Goal: Book appointment/travel/reservation

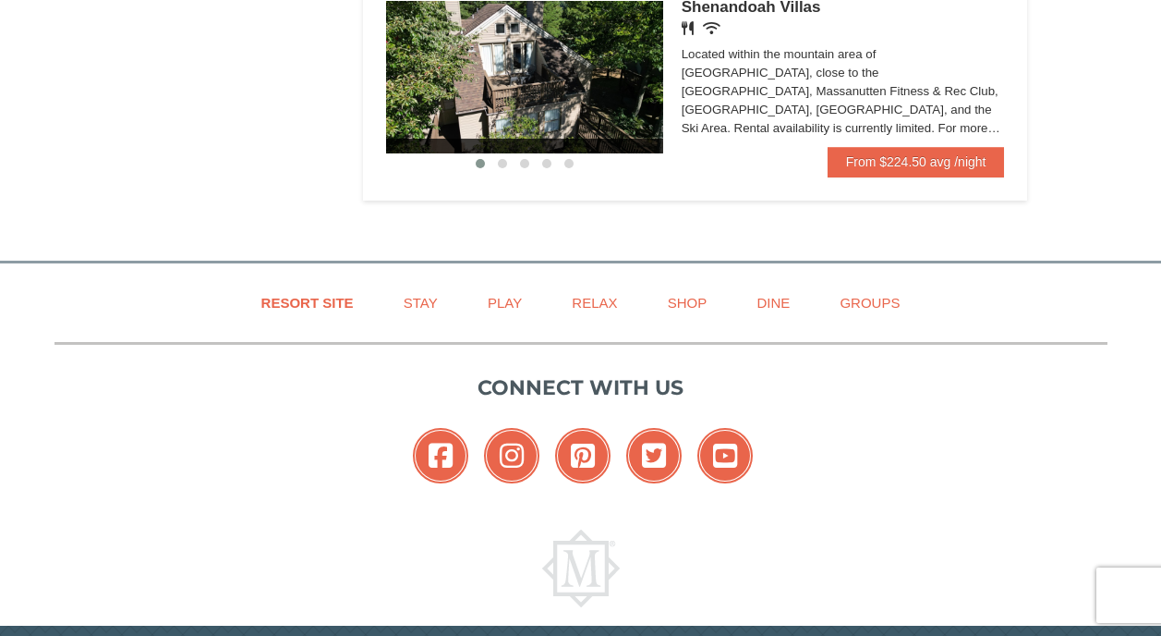
scroll to position [1478, 0]
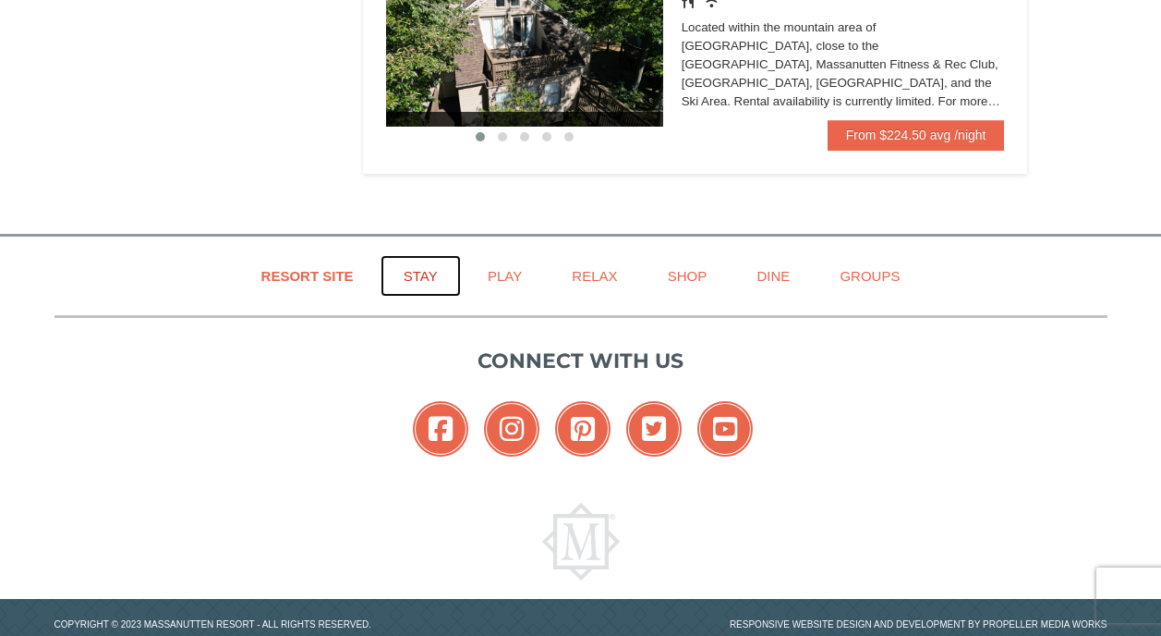
click at [418, 275] on link "Stay" at bounding box center [421, 276] width 80 height 42
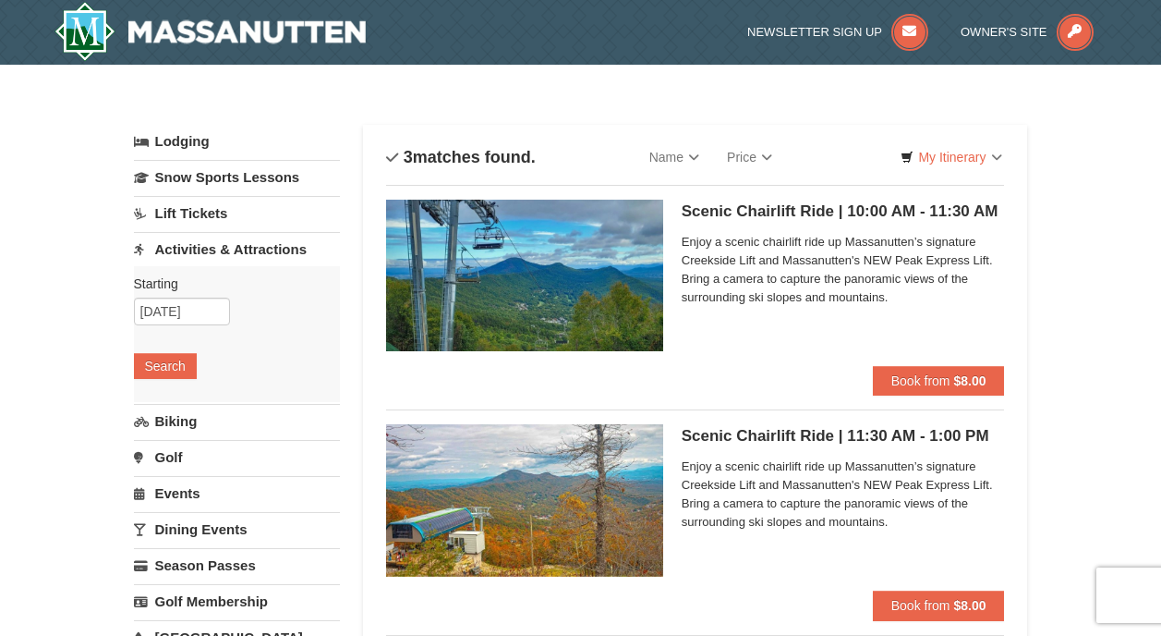
click at [203, 212] on link "Lift Tickets" at bounding box center [237, 213] width 206 height 34
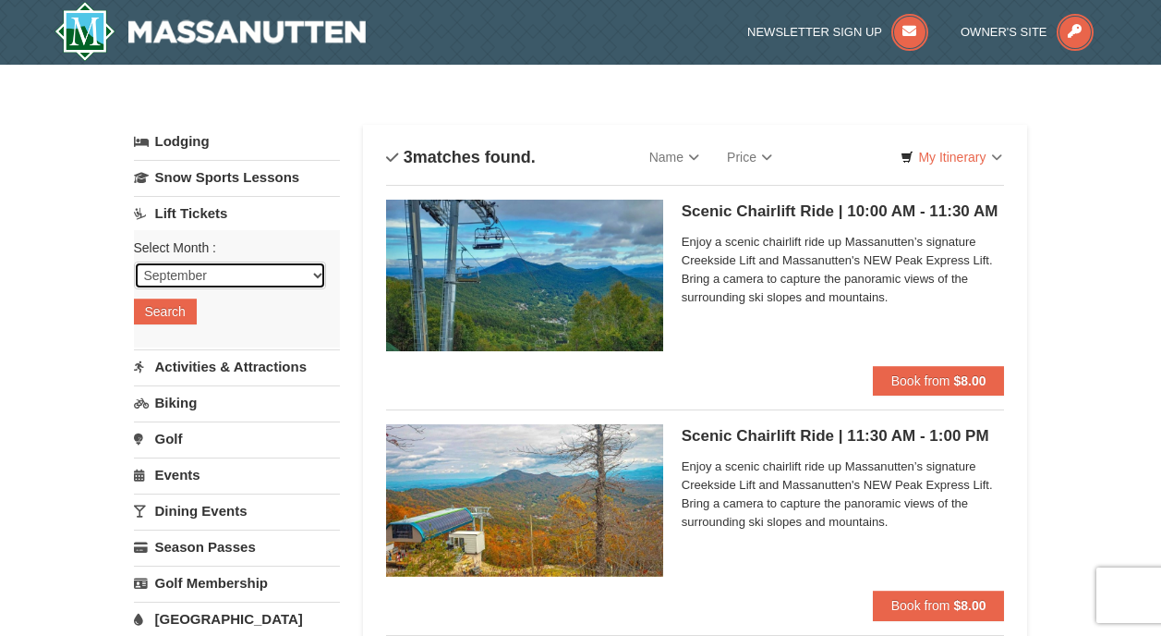
click at [232, 268] on select "September October November December January February March April May June July …" at bounding box center [230, 275] width 192 height 28
click at [134, 261] on select "September October November December January February March April May June July …" at bounding box center [230, 275] width 192 height 28
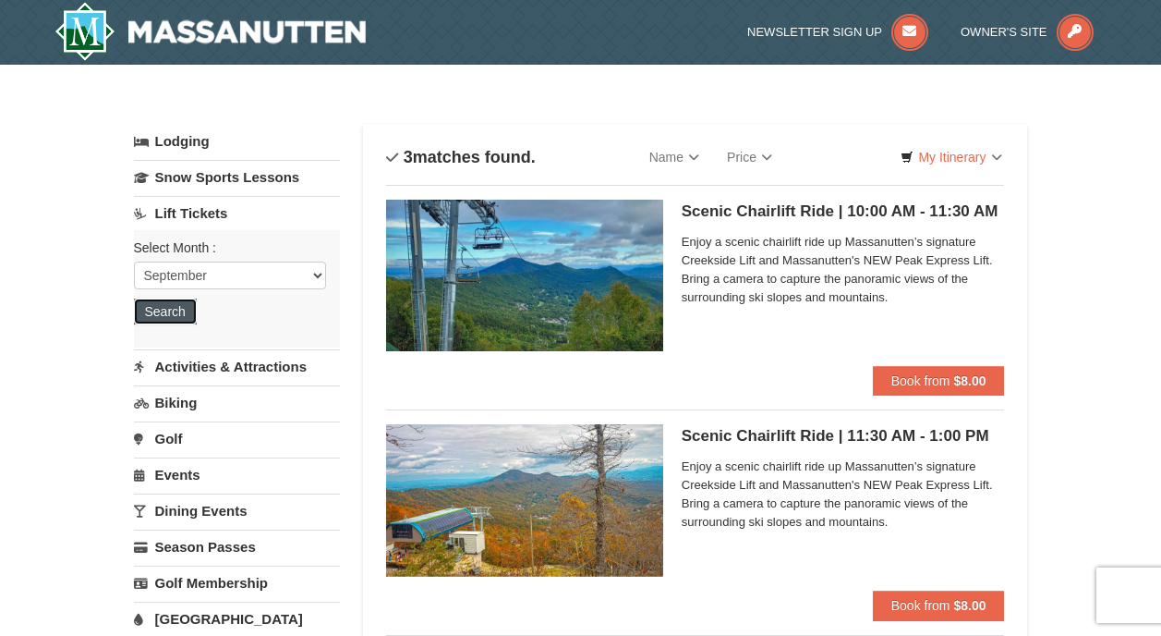
click at [172, 309] on button "Search" at bounding box center [165, 311] width 63 height 26
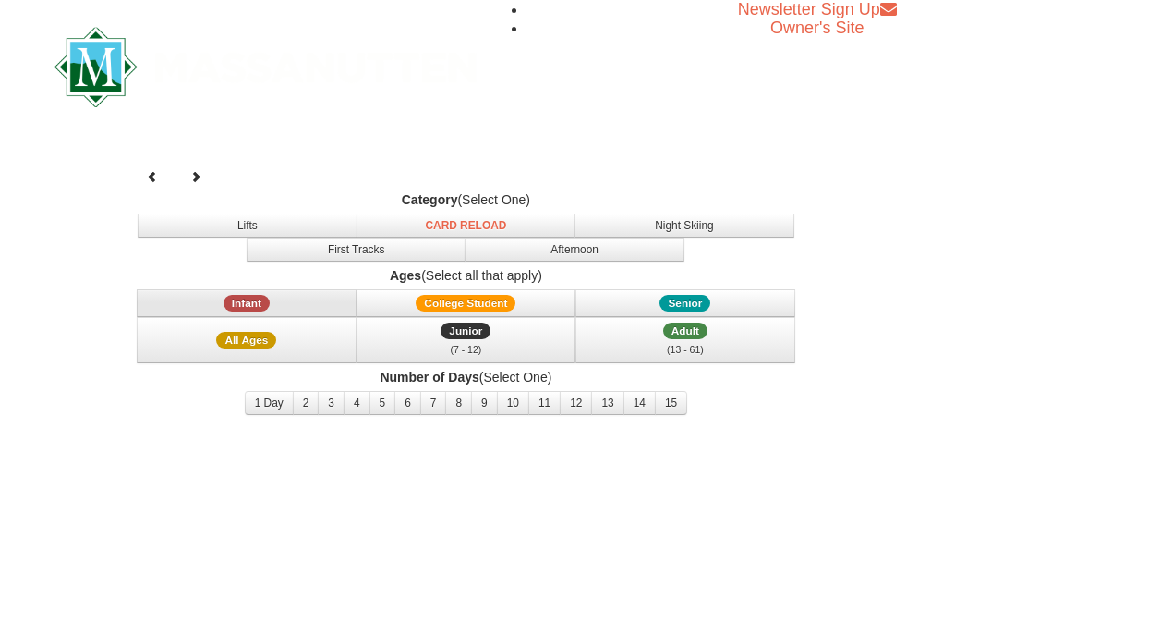
select select "9"
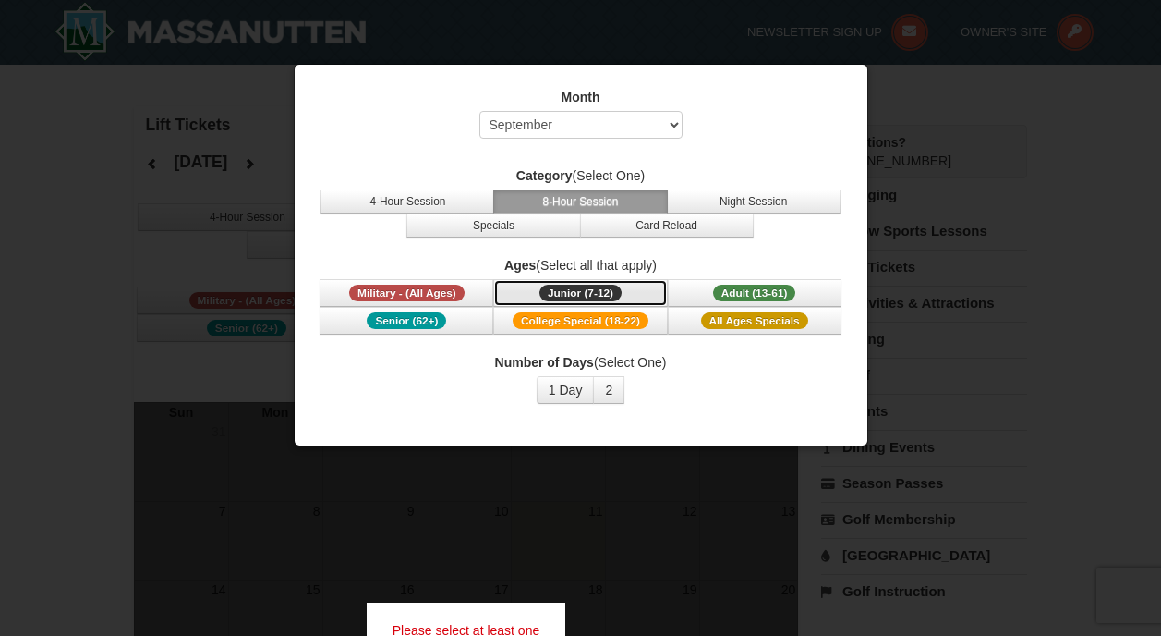
click at [593, 293] on span "Junior (7-12)" at bounding box center [581, 293] width 82 height 17
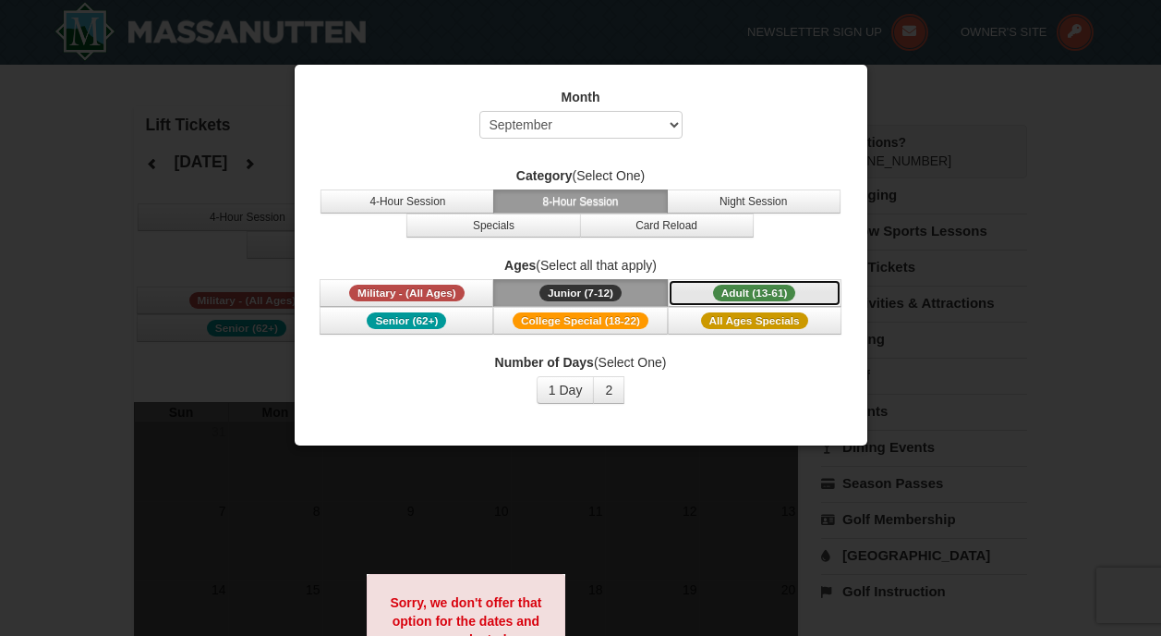
click at [785, 296] on span "Adult (13-61)" at bounding box center [754, 293] width 83 height 17
click at [616, 384] on button "2" at bounding box center [608, 390] width 31 height 28
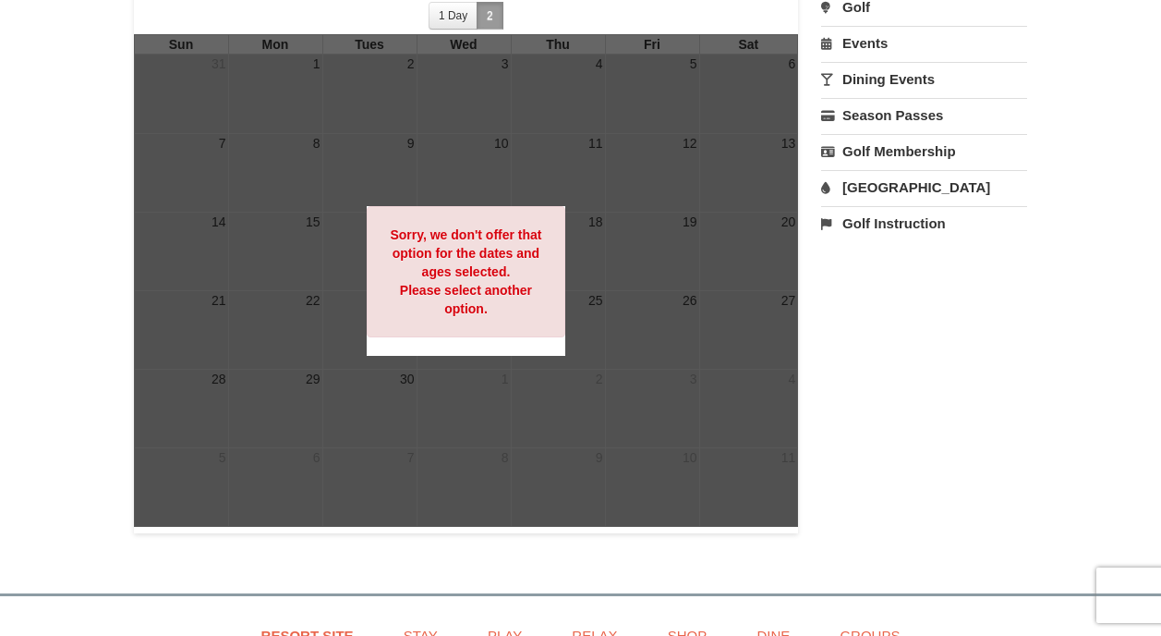
scroll to position [370, 0]
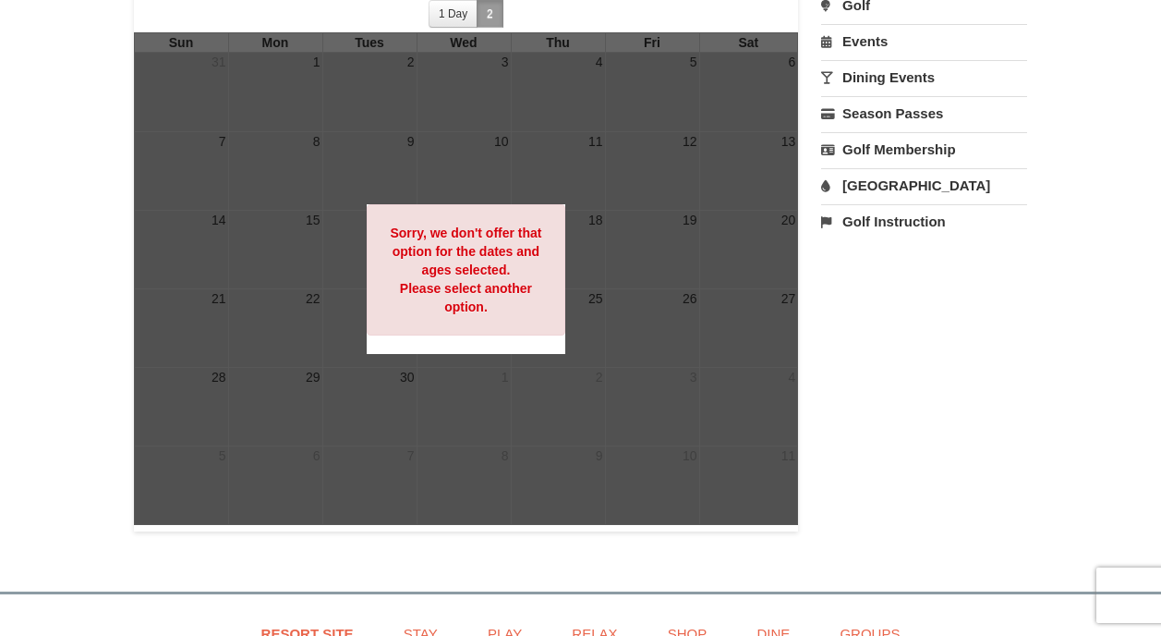
click at [640, 376] on div at bounding box center [466, 278] width 665 height 492
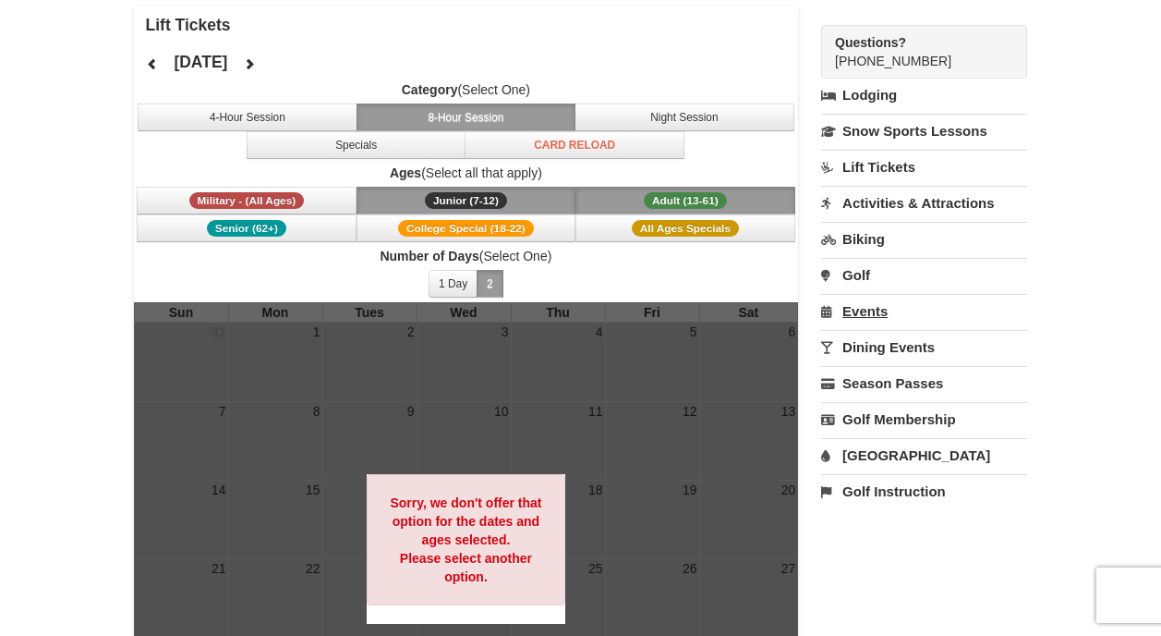
scroll to position [92, 0]
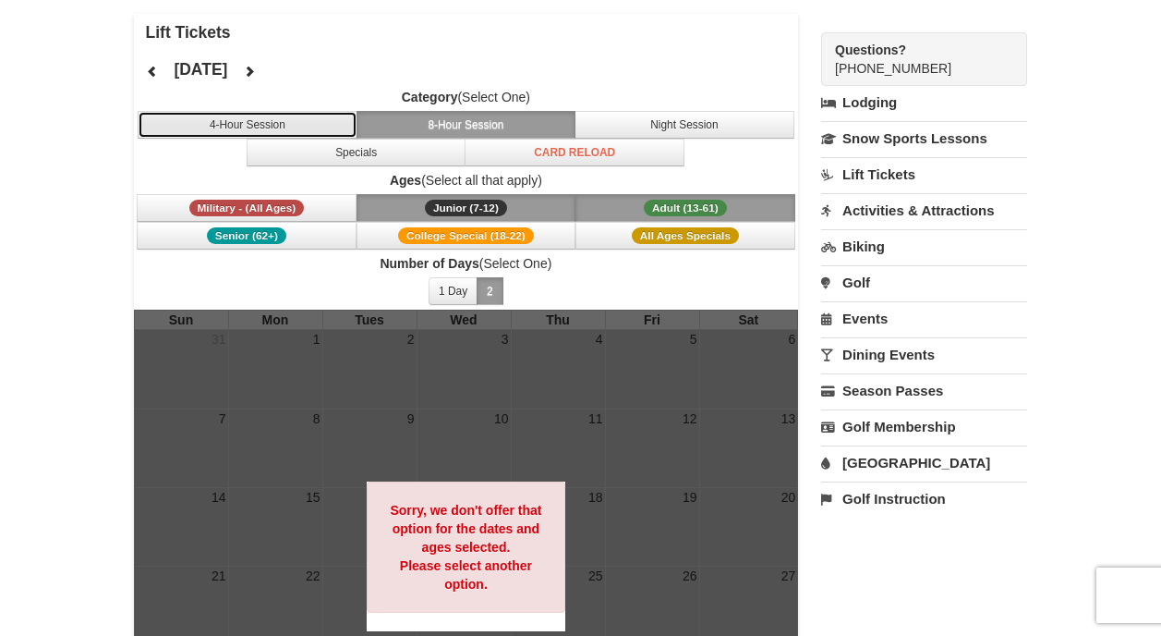
click at [262, 121] on button "4-Hour Session" at bounding box center [248, 125] width 220 height 28
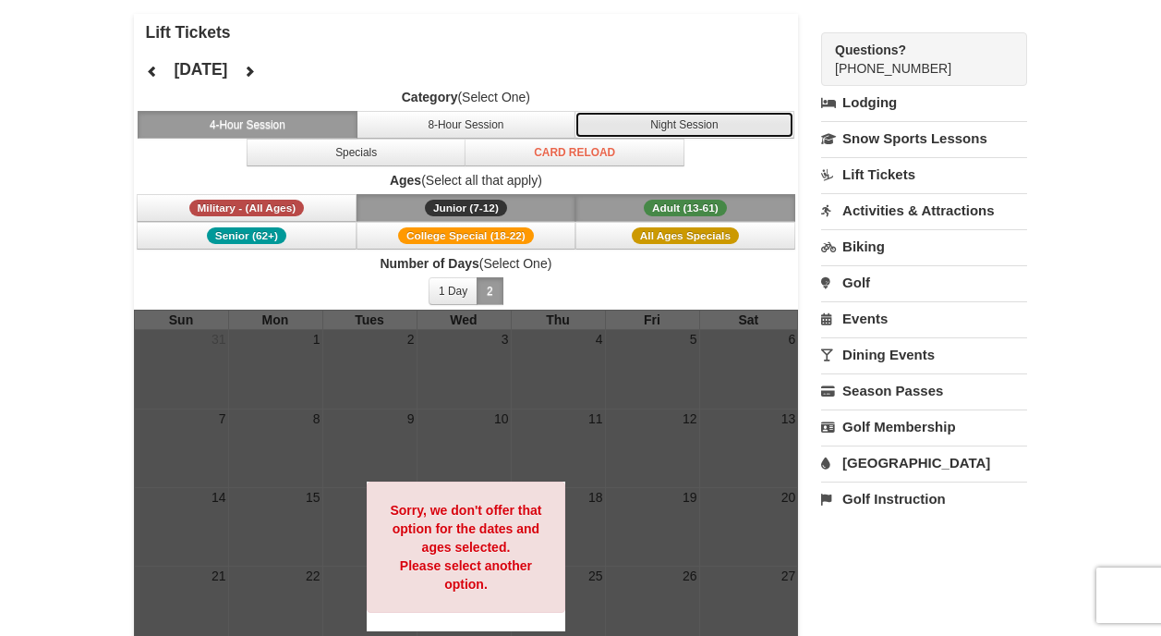
click at [666, 123] on button "Night Session" at bounding box center [685, 125] width 220 height 28
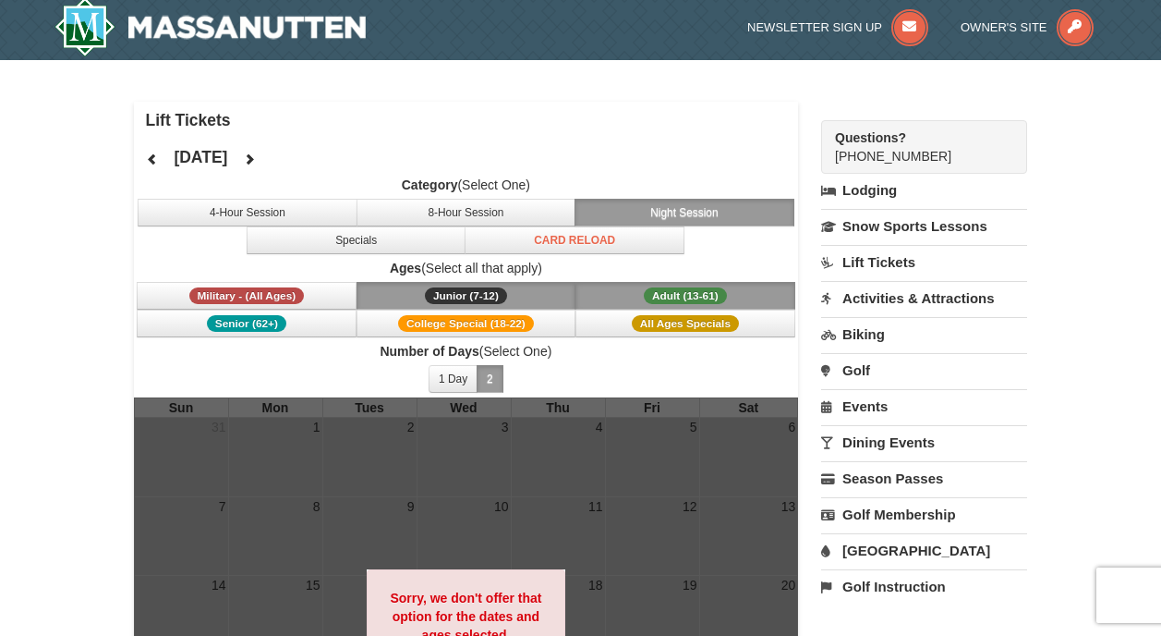
scroll to position [0, 0]
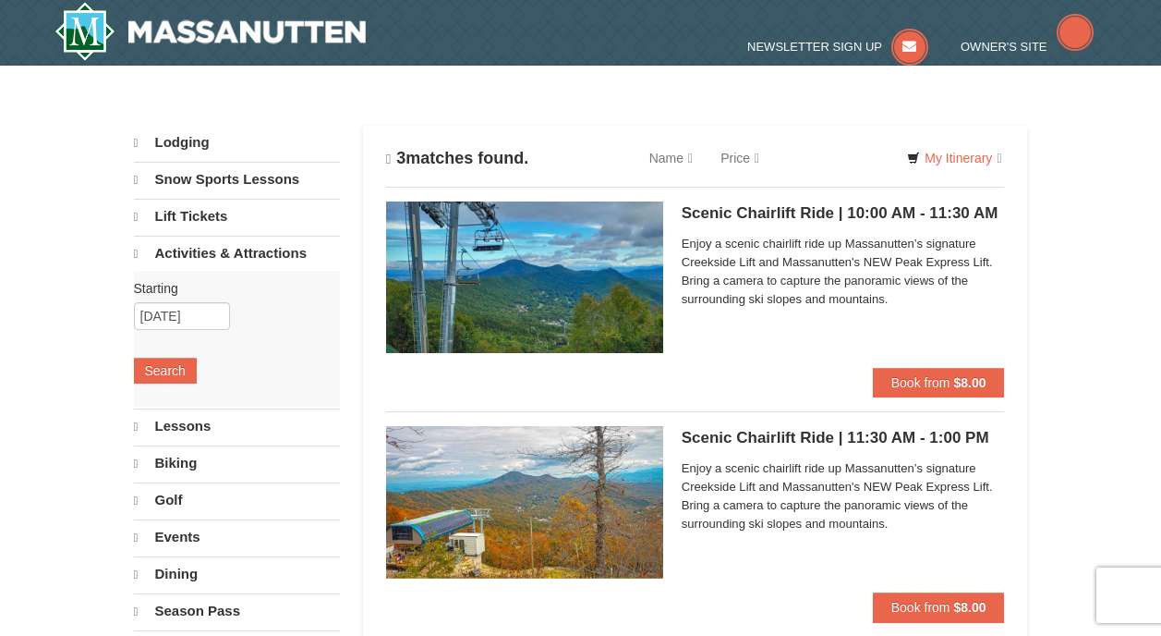
select select "9"
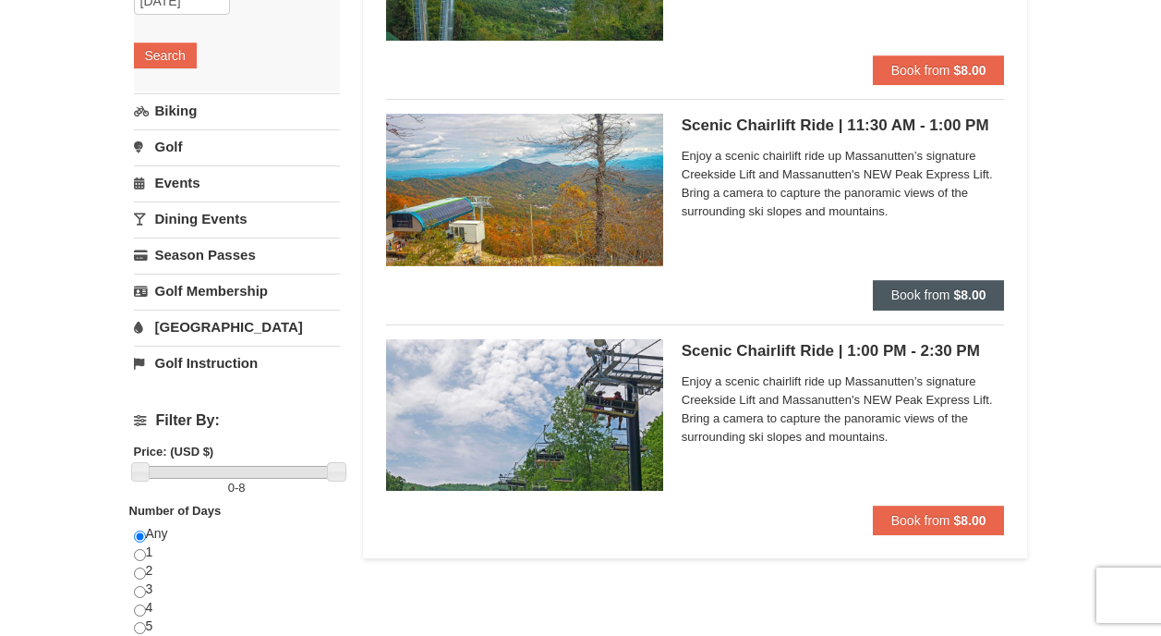
scroll to position [370, 0]
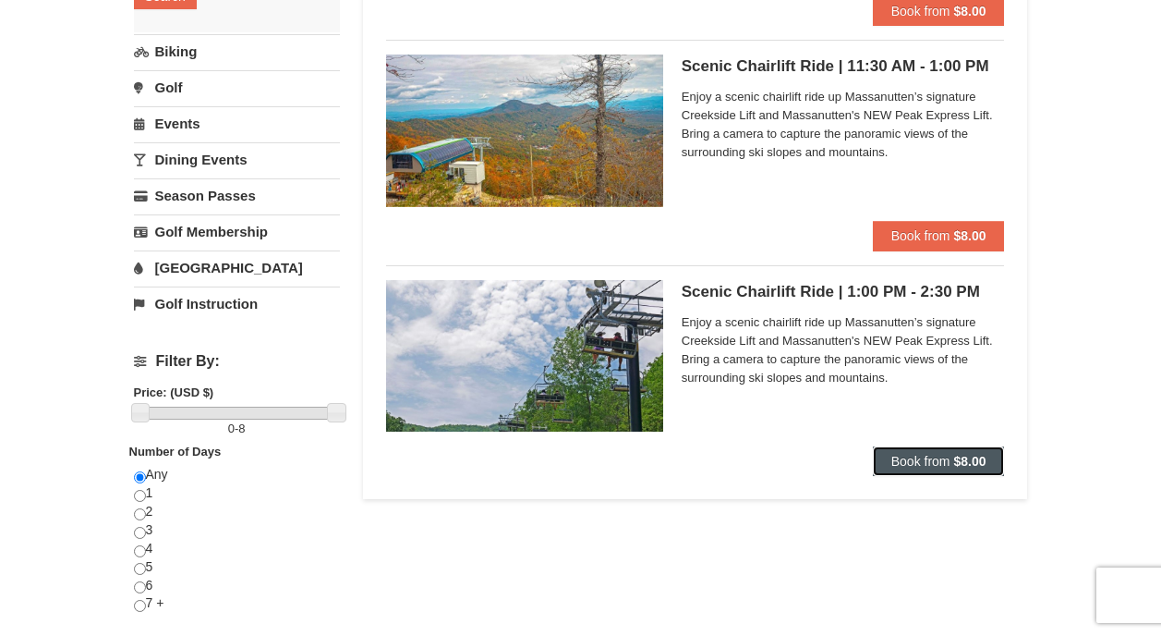
click at [933, 461] on span "Book from" at bounding box center [920, 461] width 59 height 15
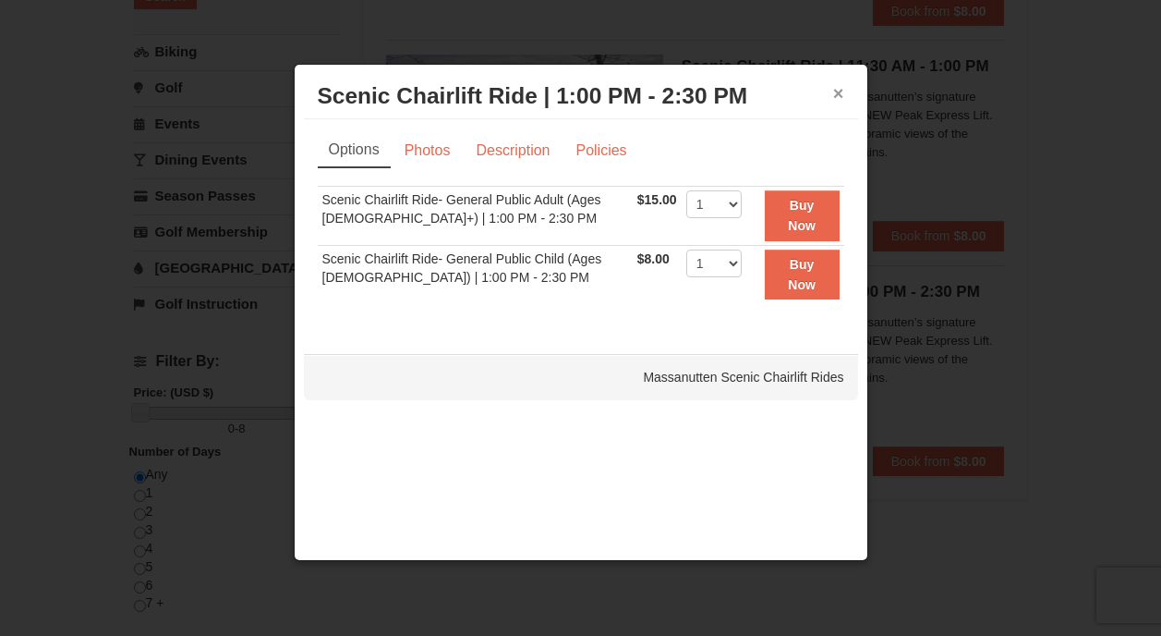
click at [835, 90] on button "×" at bounding box center [838, 93] width 11 height 18
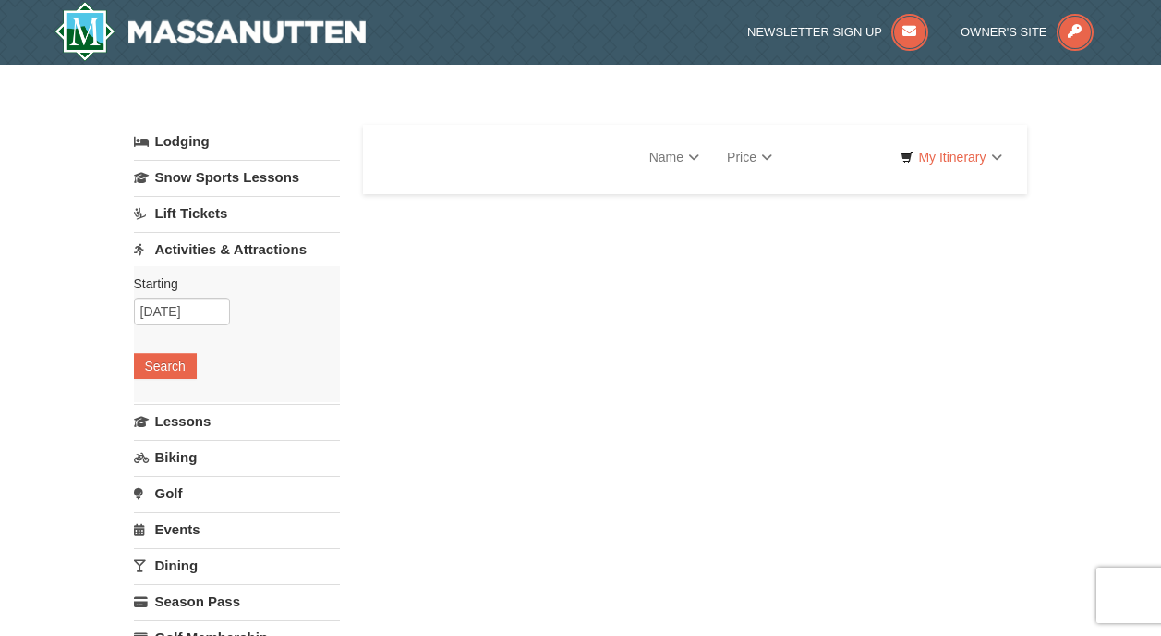
select select "9"
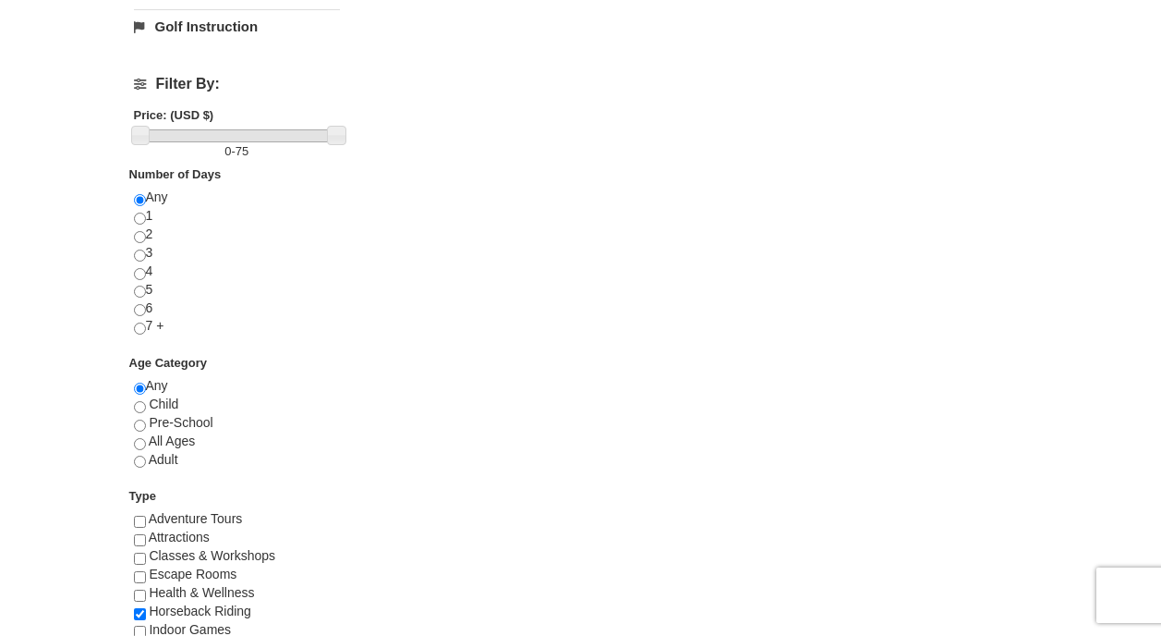
scroll to position [739, 0]
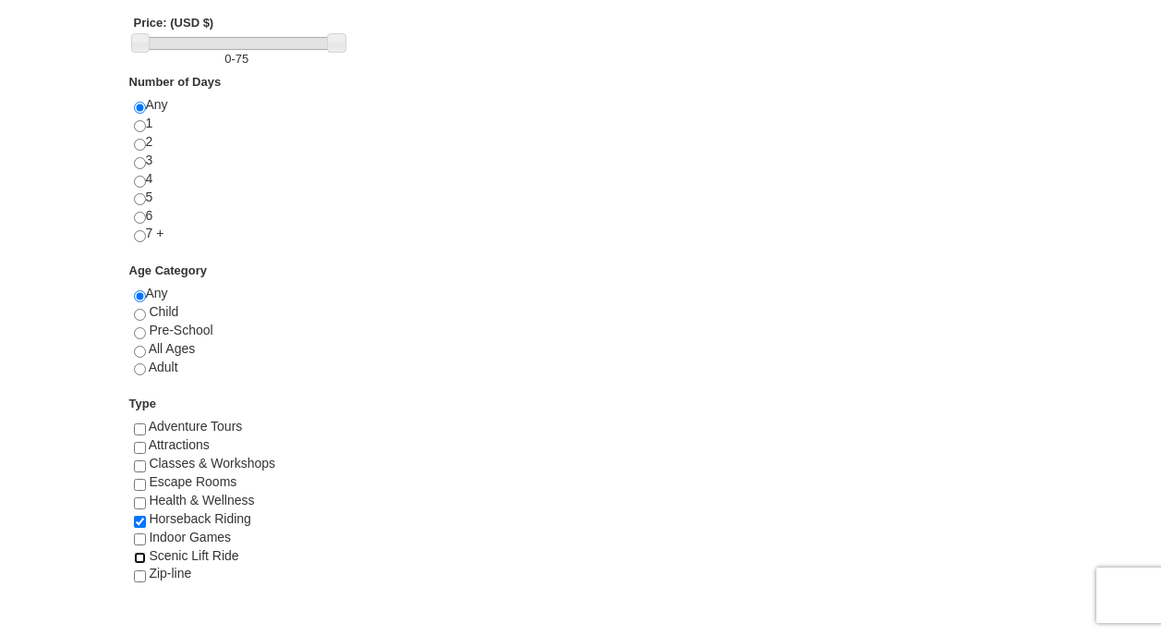
click at [136, 556] on input "checkbox" at bounding box center [140, 558] width 12 height 12
checkbox input "true"
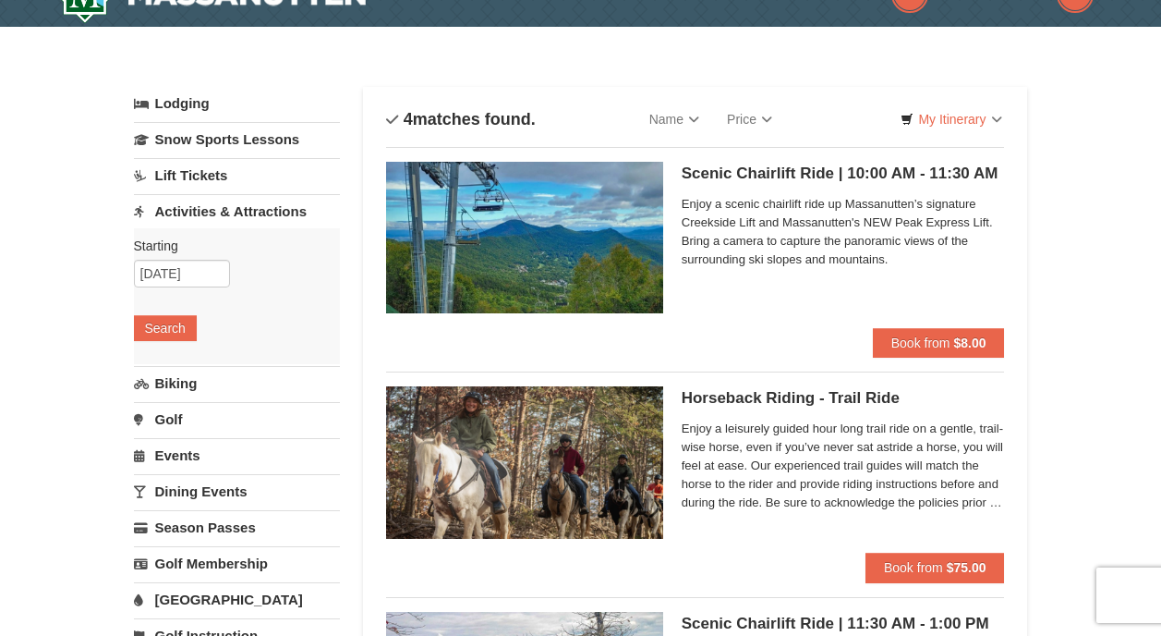
scroll to position [0, 0]
